Goal: Transaction & Acquisition: Purchase product/service

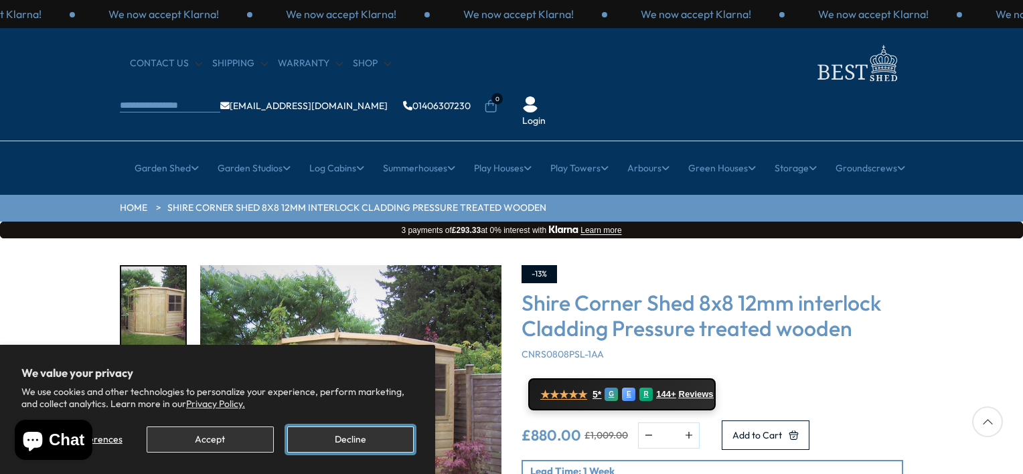
click at [345, 436] on button "Decline" at bounding box center [350, 439] width 127 height 26
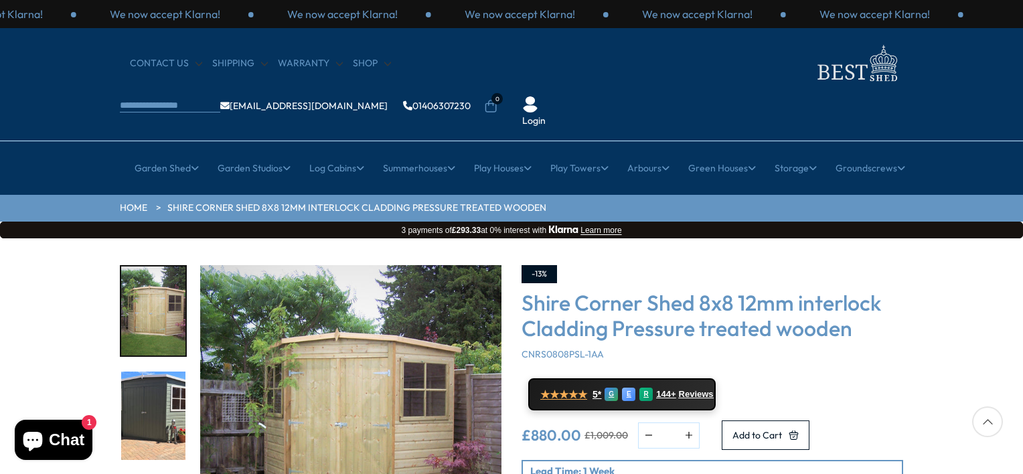
drag, startPoint x: 1025, startPoint y: 450, endPoint x: 1015, endPoint y: 448, distance: 10.4
click at [1015, 448] on div "Click To Expand Click To Expand Click To Expand Click To Expand Click To Expand…" at bounding box center [511, 440] width 1023 height 404
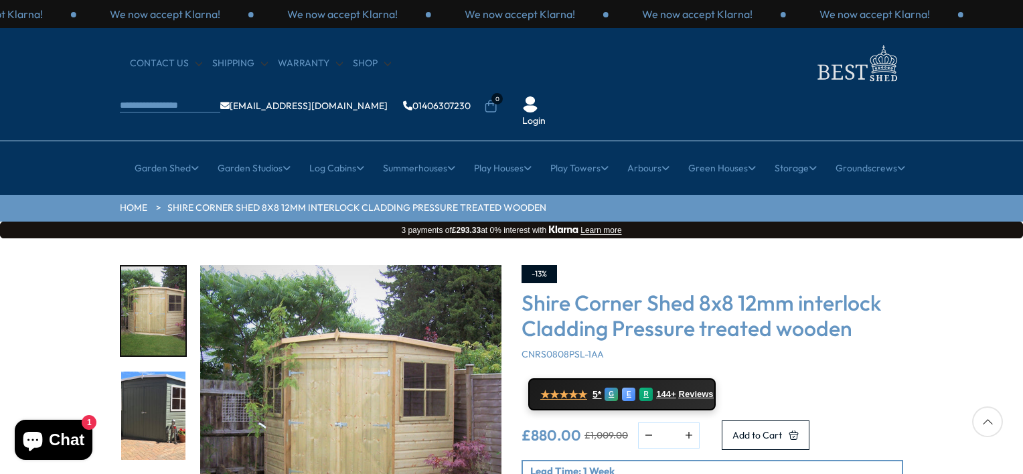
click at [851, 290] on h3 "Shire Corner Shed 8x8 12mm interlock Cladding Pressure treated wooden" at bounding box center [712, 316] width 382 height 52
drag, startPoint x: 851, startPoint y: 280, endPoint x: 973, endPoint y: 337, distance: 133.9
click at [973, 337] on div "Click To Expand Click To Expand Click To Expand Click To Expand Click To Expand…" at bounding box center [511, 440] width 1023 height 404
drag, startPoint x: 973, startPoint y: 337, endPoint x: 859, endPoint y: 293, distance: 122.1
click at [859, 293] on h3 "Shire Corner Shed 8x8 12mm interlock Cladding Pressure treated wooden" at bounding box center [712, 316] width 382 height 52
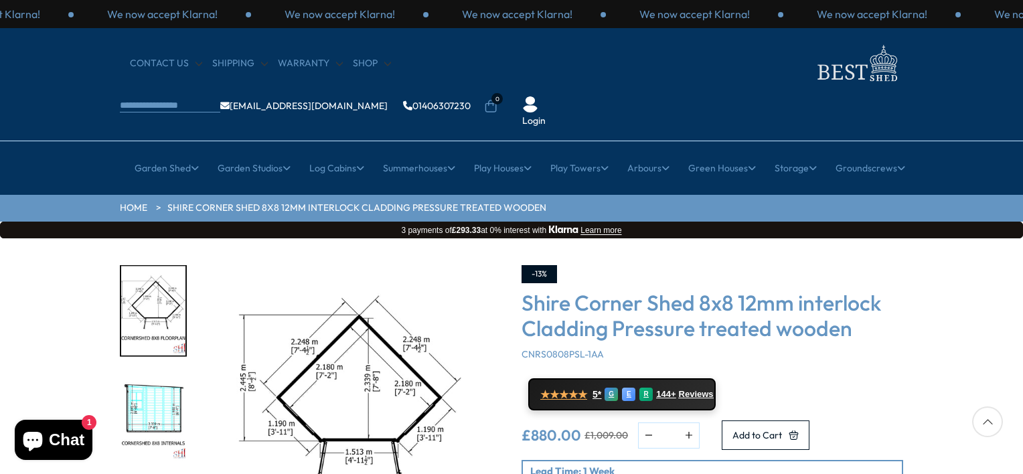
click at [792, 265] on div "-13%" at bounding box center [712, 274] width 382 height 18
click at [787, 290] on h3 "Shire Corner Shed 8x8 12mm interlock Cladding Pressure treated wooden" at bounding box center [712, 316] width 382 height 52
